Goal: Browse casually: Explore the website without a specific task or goal

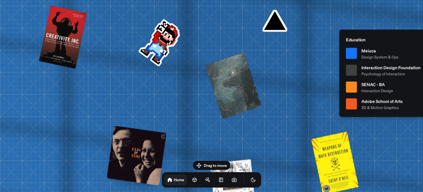
drag, startPoint x: 143, startPoint y: 39, endPoint x: 156, endPoint y: 49, distance: 16.0
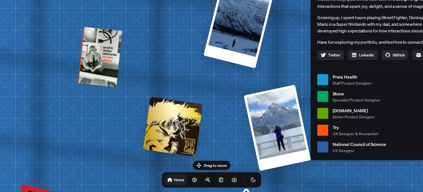
click at [240, 48] on div at bounding box center [239, 24] width 71 height 88
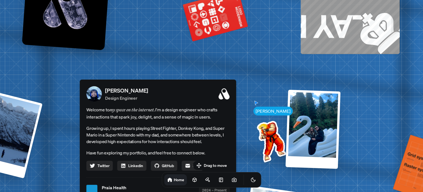
drag, startPoint x: 227, startPoint y: 114, endPoint x: 274, endPoint y: 138, distance: 53.0
click at [274, 138] on img at bounding box center [271, 140] width 56 height 56
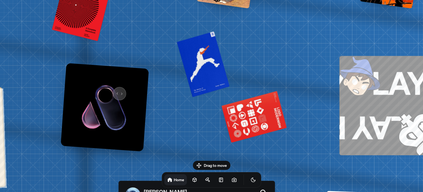
drag, startPoint x: 98, startPoint y: 69, endPoint x: 116, endPoint y: 90, distance: 27.5
click at [116, 90] on img at bounding box center [105, 107] width 88 height 88
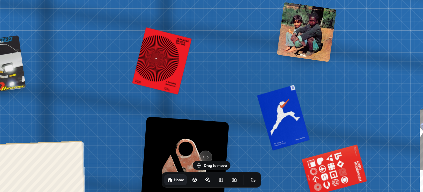
drag, startPoint x: 116, startPoint y: 90, endPoint x: 202, endPoint y: 154, distance: 107.7
click at [202, 154] on img at bounding box center [185, 160] width 88 height 88
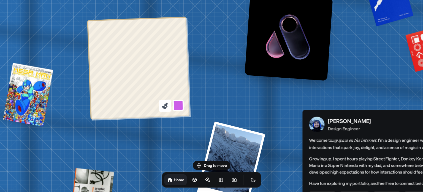
click at [165, 108] on icon at bounding box center [164, 106] width 5 height 3
click at [163, 105] on icon at bounding box center [165, 105] width 7 height 7
click at [168, 103] on icon at bounding box center [166, 104] width 4 height 4
